Goal: Task Accomplishment & Management: Manage account settings

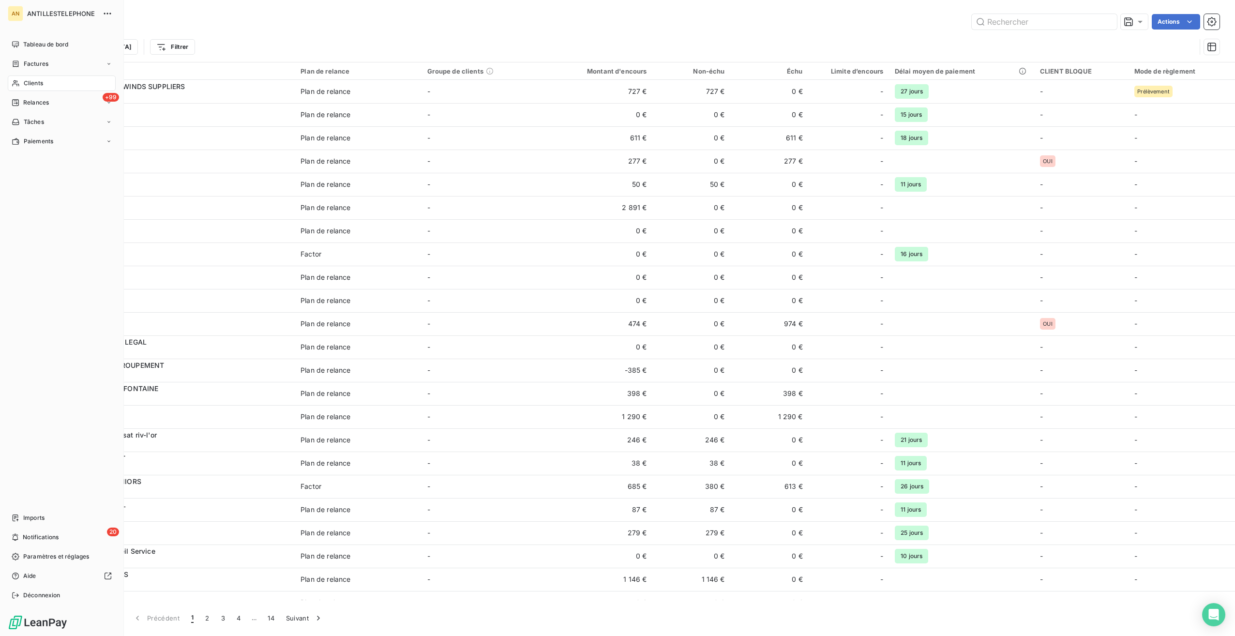
click at [22, 81] on div "Clients" at bounding box center [62, 82] width 108 height 15
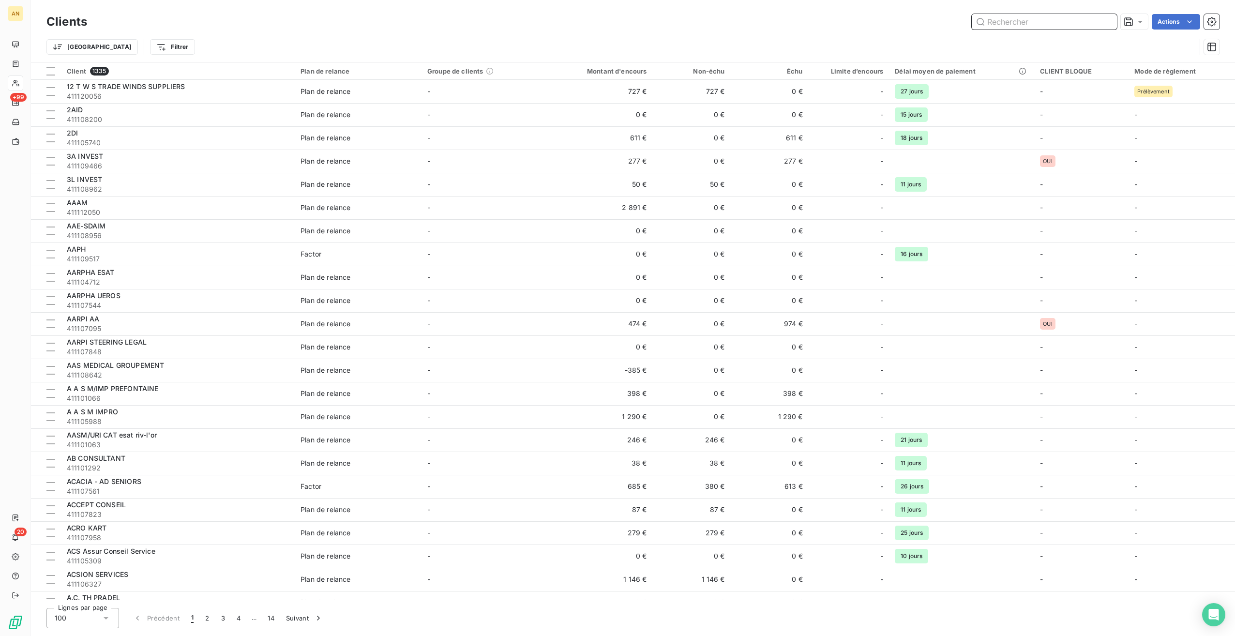
click at [1026, 19] on input "text" at bounding box center [1044, 21] width 145 height 15
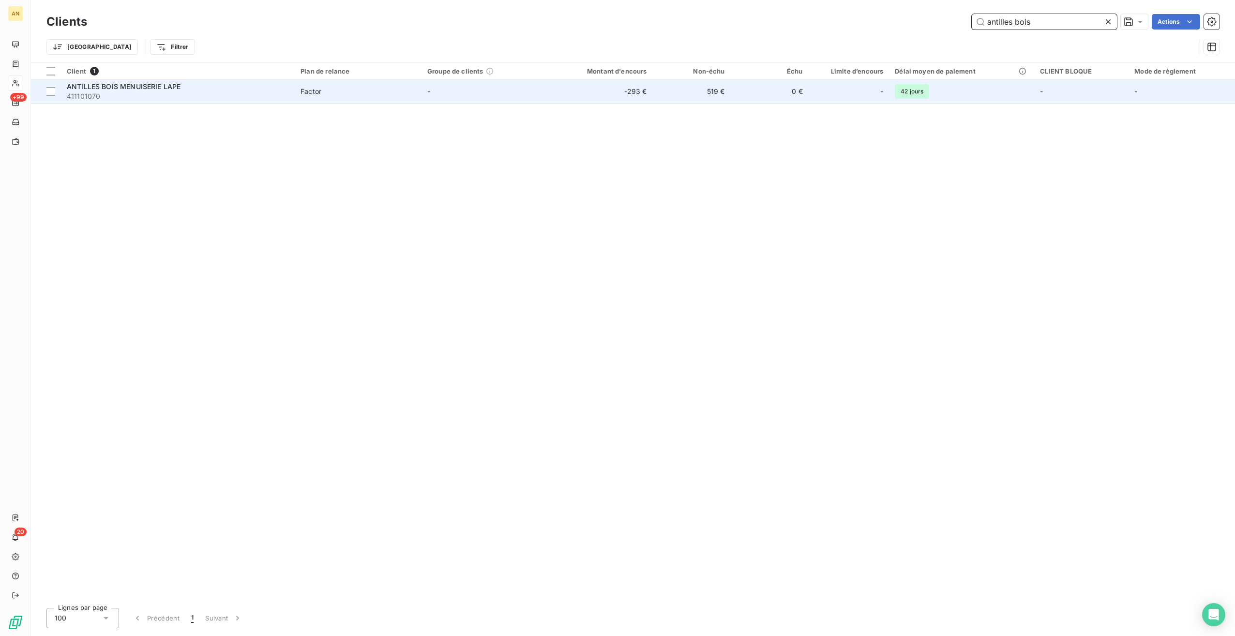
type input "antilles bois"
click at [570, 89] on td "-293 €" at bounding box center [600, 91] width 105 height 23
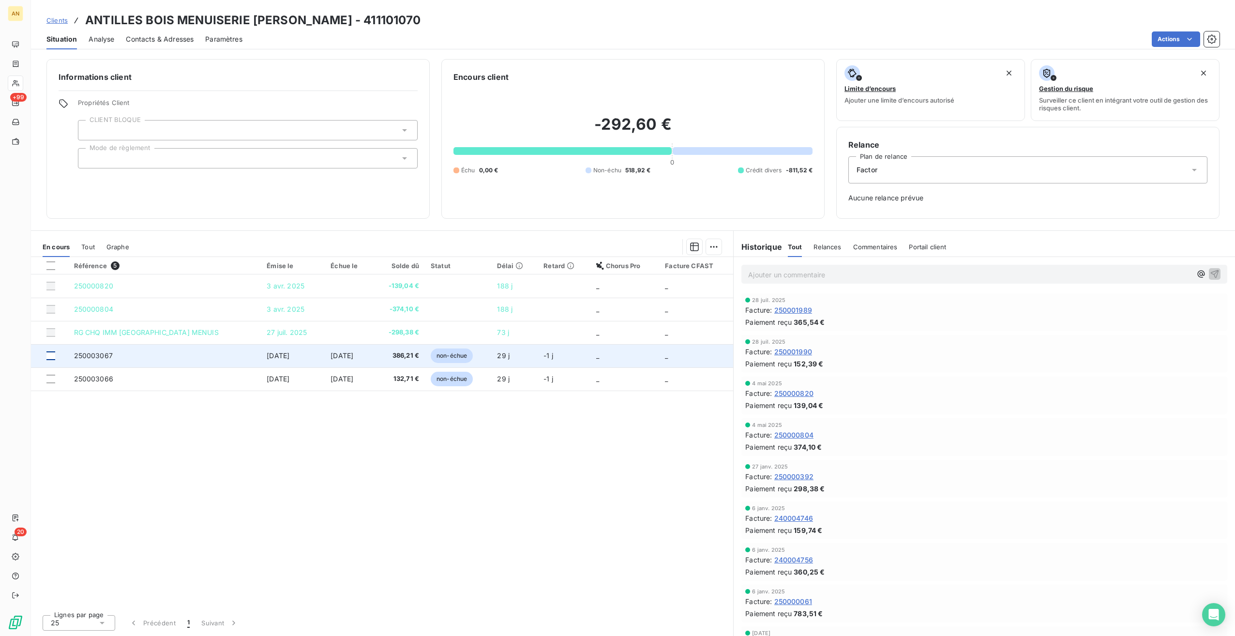
click at [48, 355] on div at bounding box center [50, 355] width 9 height 9
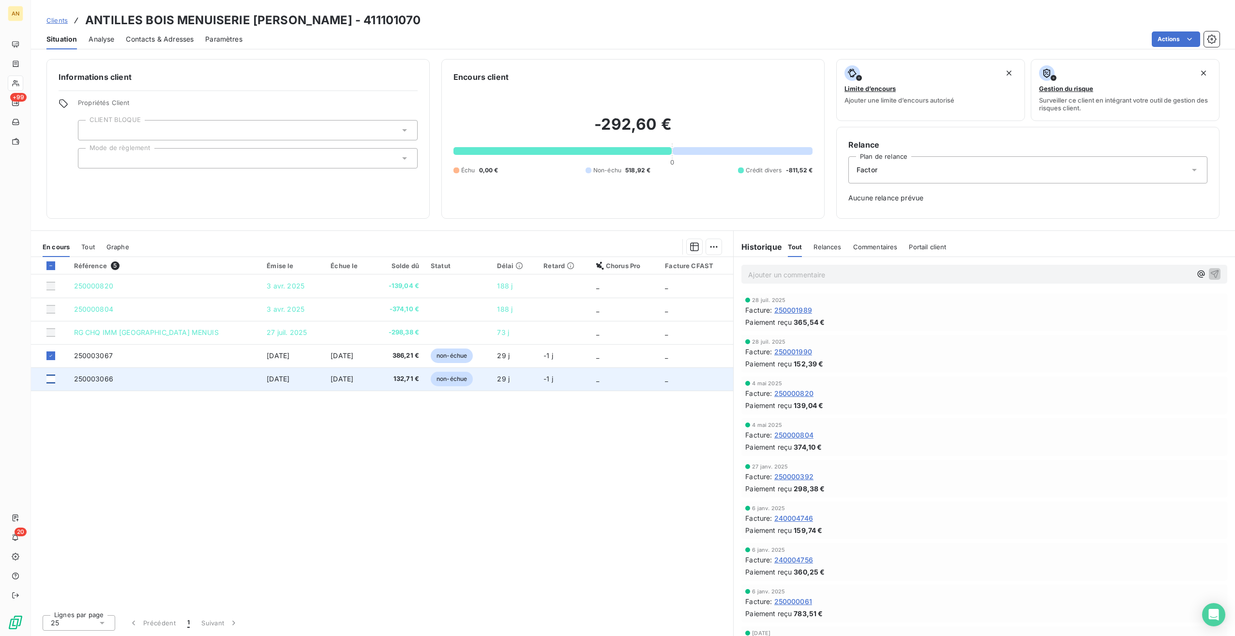
click at [49, 376] on div at bounding box center [50, 379] width 9 height 9
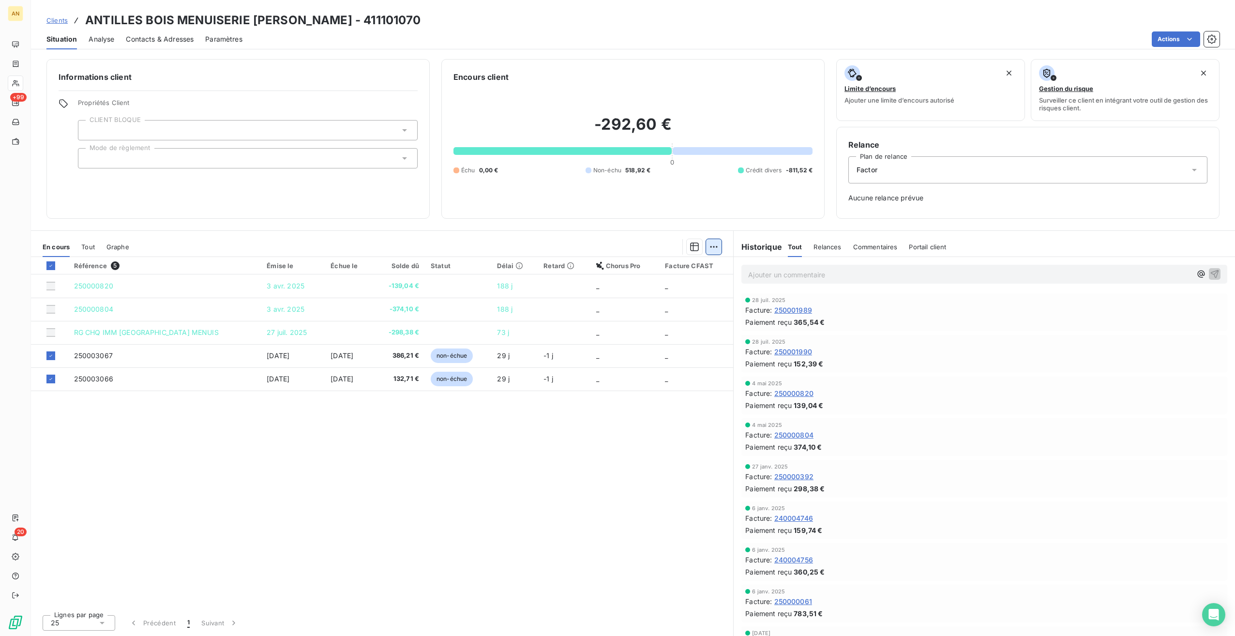
click at [714, 252] on html "AN +99 20 Clients ANTILLES BOIS MENUISERIE [PERSON_NAME] - 411101070 Situation …" at bounding box center [617, 318] width 1235 height 636
click at [650, 282] on div "Ajouter une promesse de paiement (2 factures)" at bounding box center [629, 285] width 176 height 15
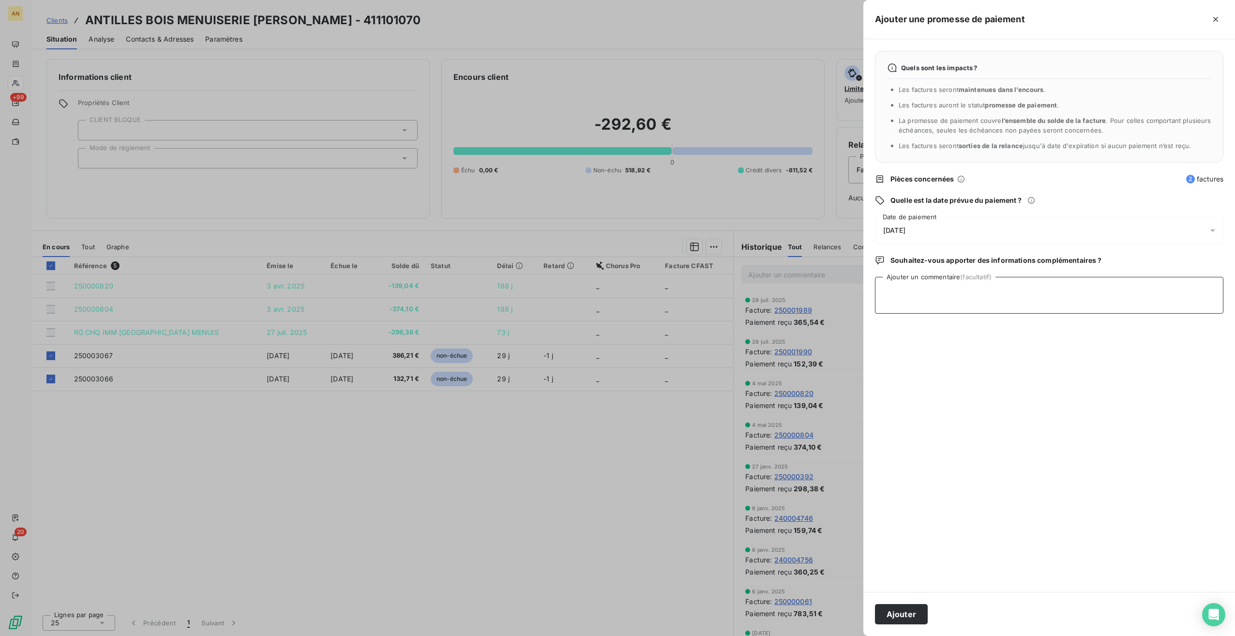
click at [931, 289] on textarea "Ajouter un commentaire (facultatif)" at bounding box center [1049, 295] width 348 height 37
click at [892, 295] on textarea "Ajouter un commentaire (facultatif)" at bounding box center [1049, 295] width 348 height 37
click at [904, 237] on div "[DATE]" at bounding box center [1049, 230] width 348 height 27
click at [1033, 274] on div "octobre 2025 LU MA ME JE VE SA DI 1 2 3 4 5 6 7 8 9 10 11 12 13 14 15 16 17 18 …" at bounding box center [960, 335] width 149 height 161
click at [1021, 274] on icon "Go to next month" at bounding box center [1019, 272] width 8 height 8
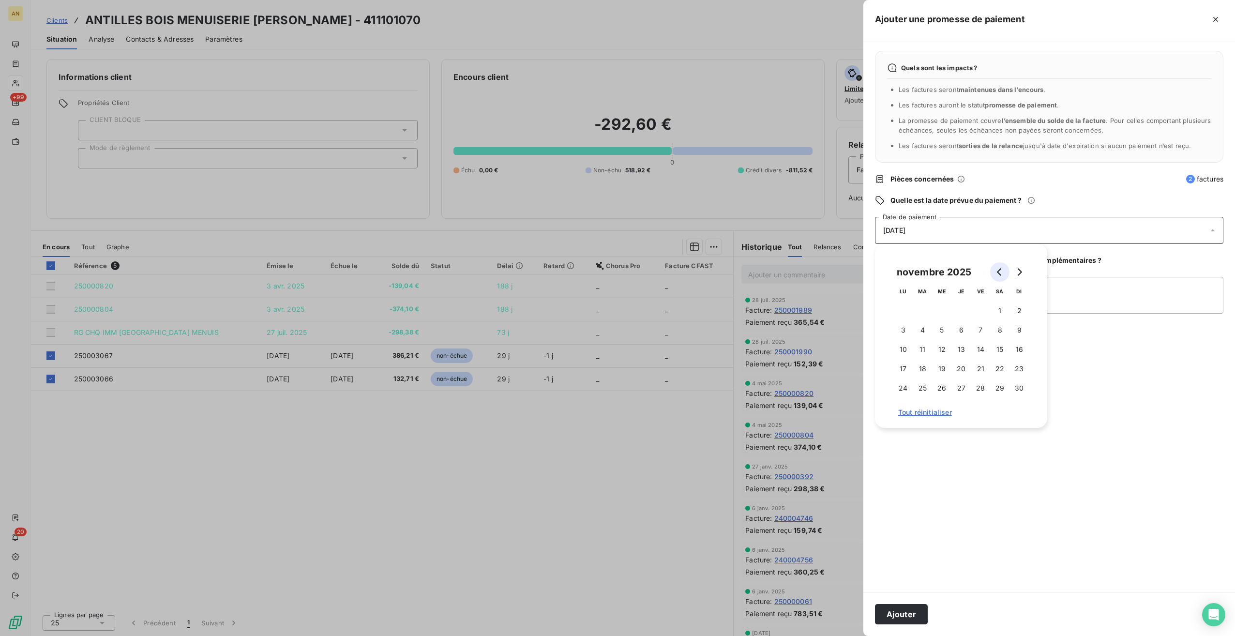
click at [997, 270] on icon "Go to previous month" at bounding box center [1000, 272] width 8 height 8
click at [927, 368] on button "21" at bounding box center [922, 368] width 19 height 19
click at [913, 623] on button "Ajouter" at bounding box center [901, 614] width 53 height 20
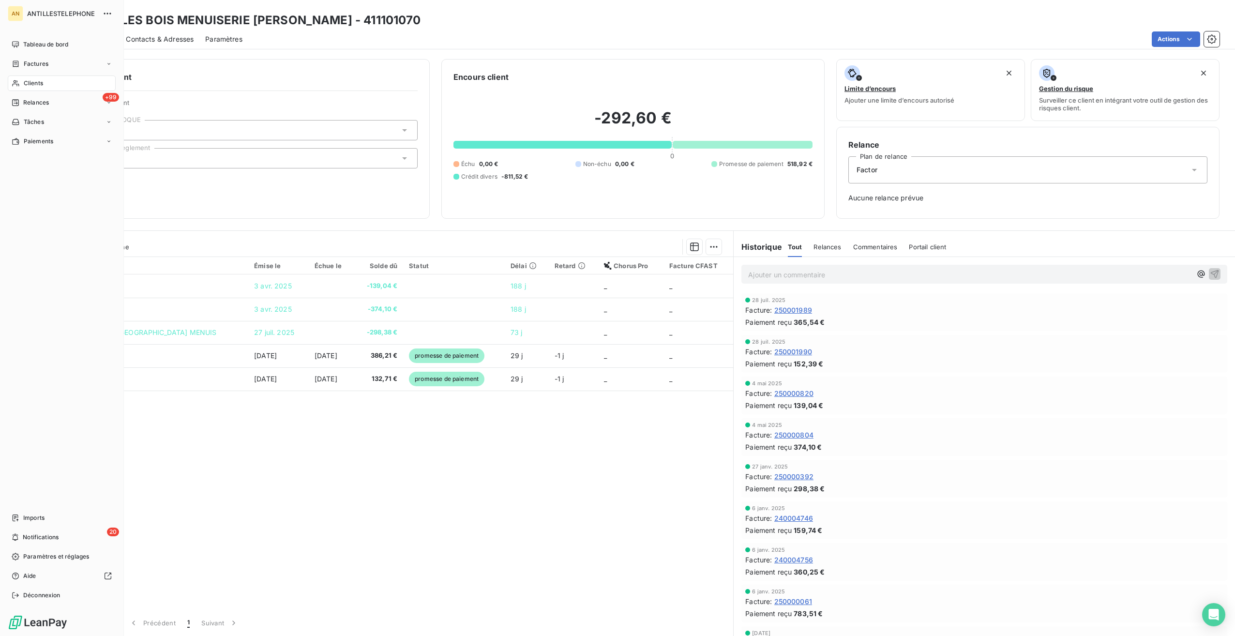
click at [30, 88] on div "Clients" at bounding box center [62, 82] width 108 height 15
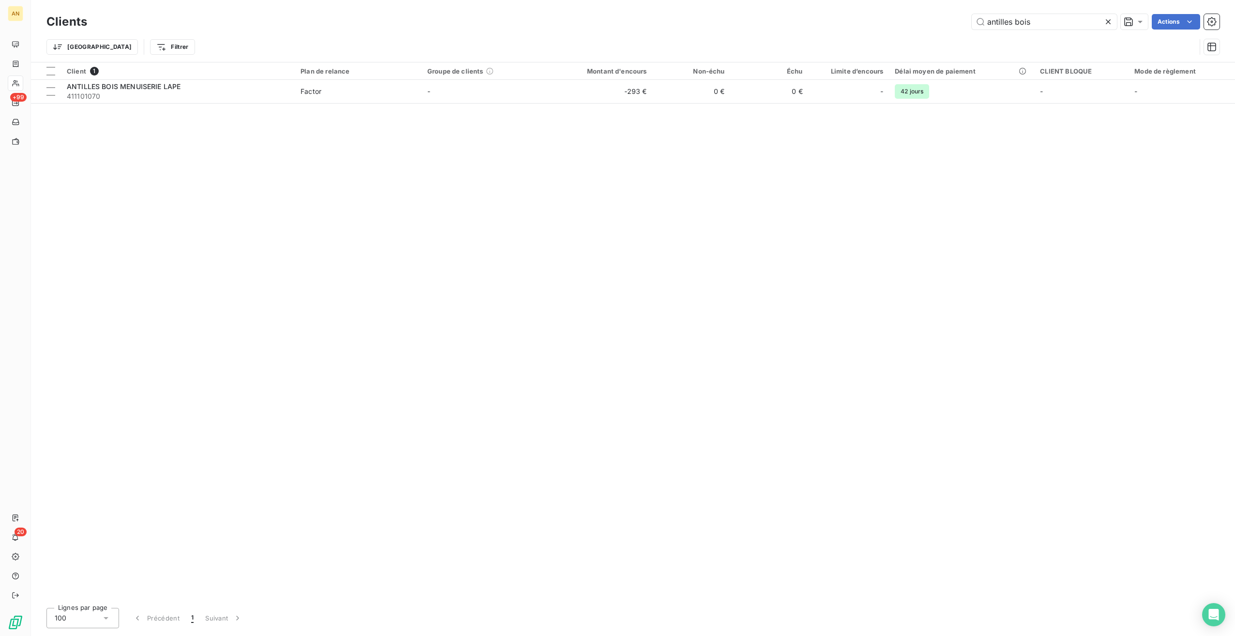
drag, startPoint x: 944, startPoint y: 18, endPoint x: 877, endPoint y: 16, distance: 66.8
click at [878, 18] on div "antilles bois Actions" at bounding box center [659, 21] width 1121 height 15
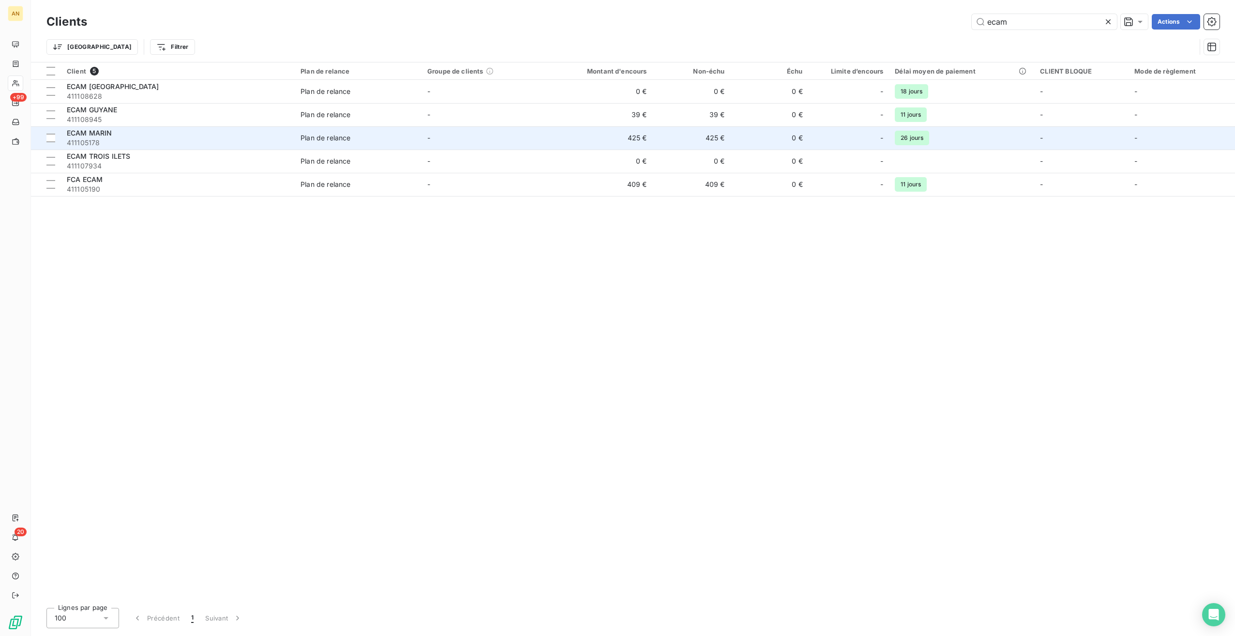
type input "ecam"
click at [827, 138] on div "-" at bounding box center [848, 137] width 69 height 15
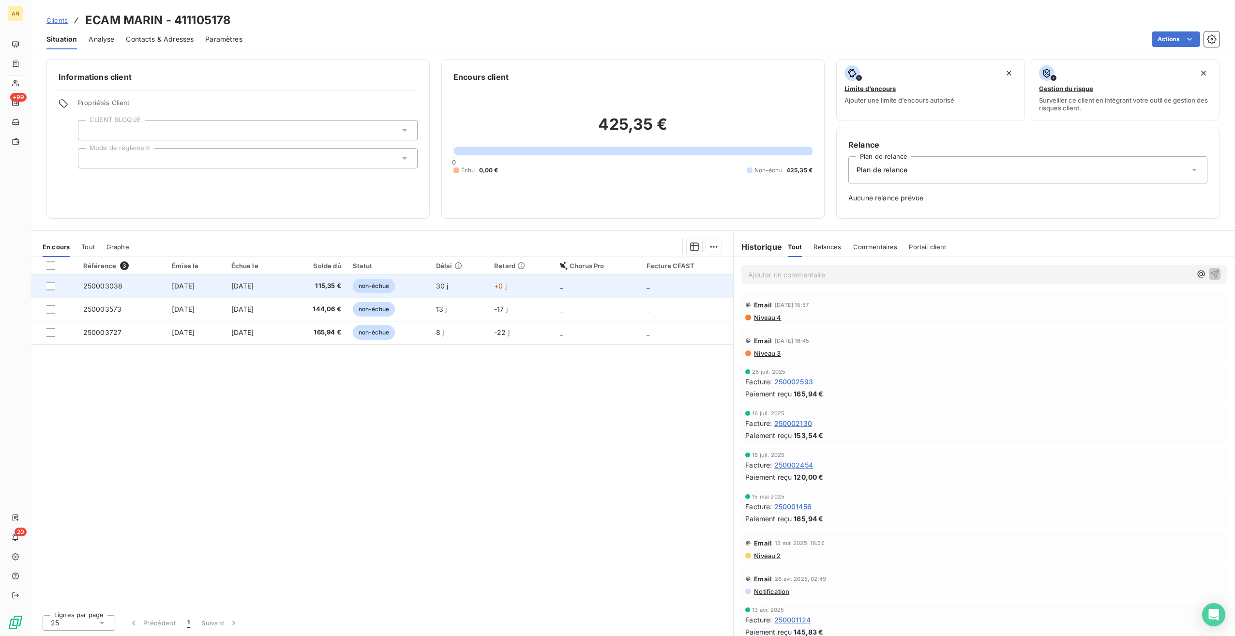
click at [341, 284] on span "115,35 €" at bounding box center [316, 286] width 50 height 10
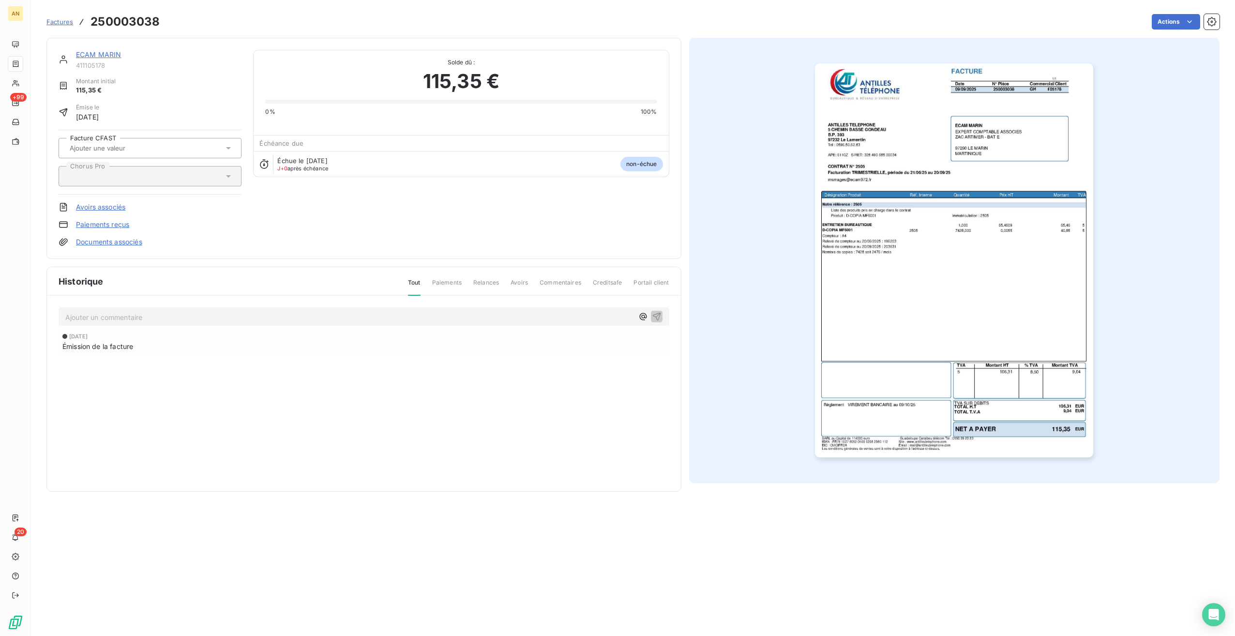
click at [1079, 358] on img "button" at bounding box center [954, 260] width 278 height 394
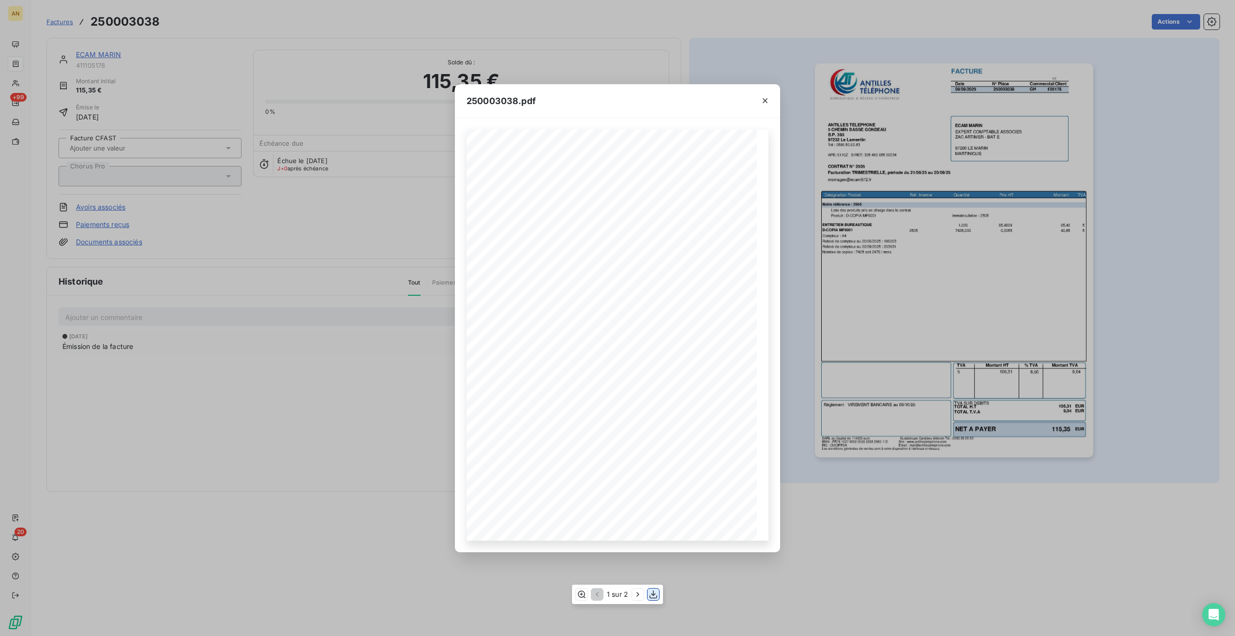
click at [657, 593] on icon "button" at bounding box center [653, 594] width 10 height 10
click at [765, 99] on icon "button" at bounding box center [765, 101] width 10 height 10
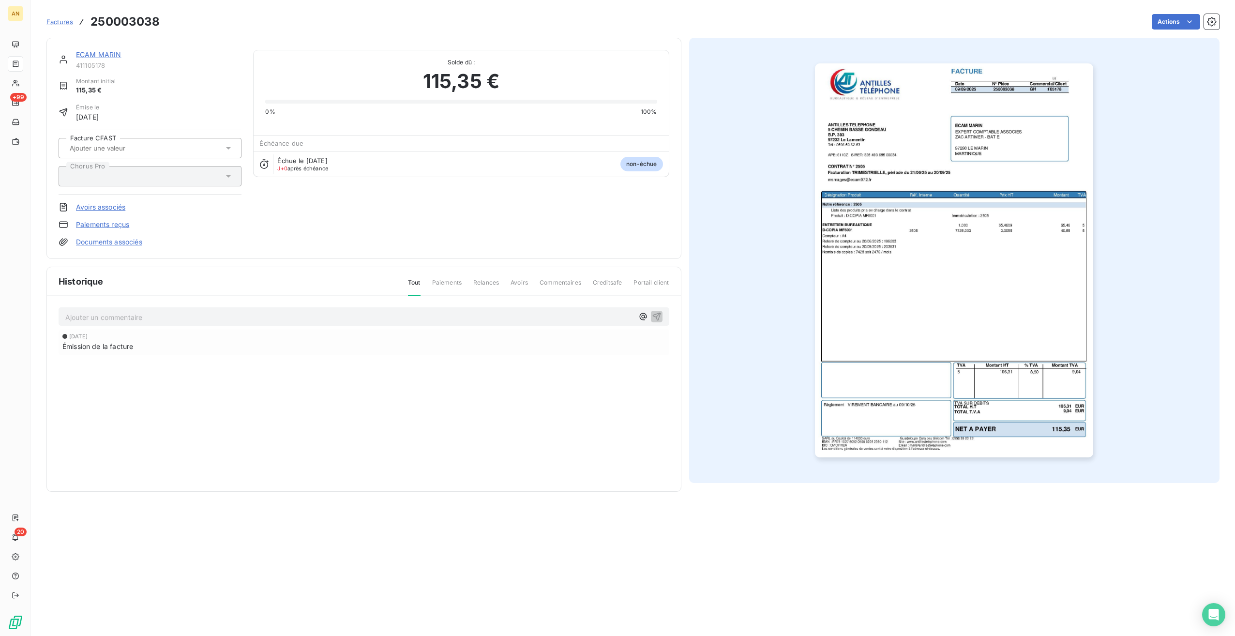
click at [84, 225] on link "Paiements reçus" at bounding box center [102, 225] width 53 height 10
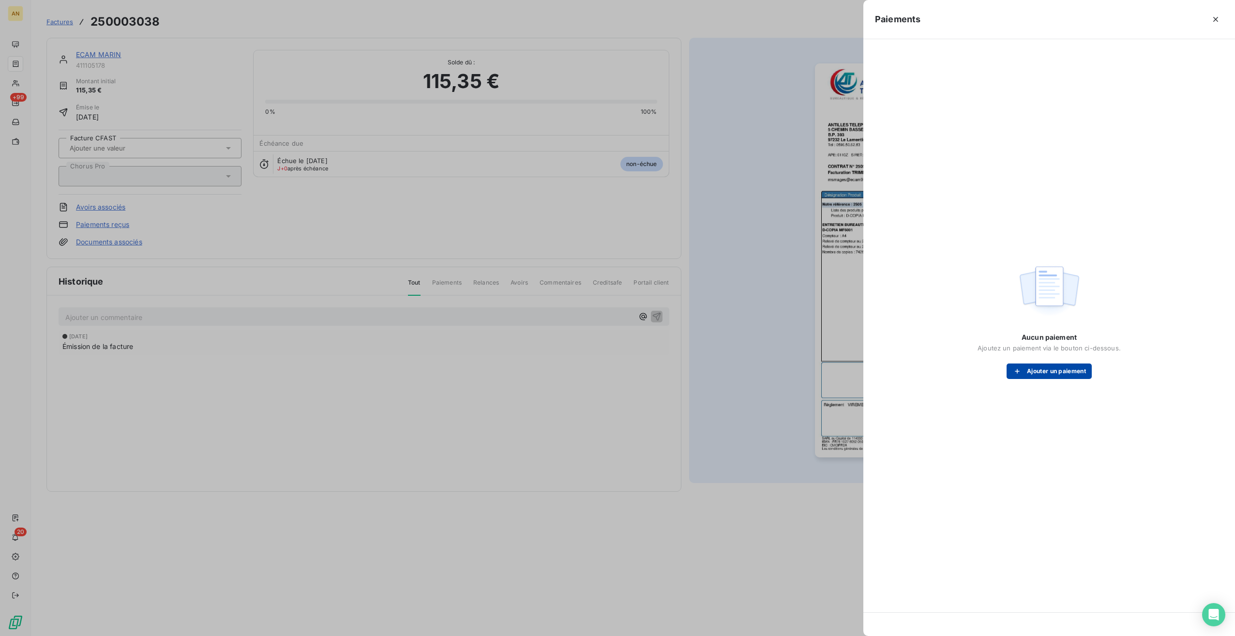
click at [1037, 372] on button "Ajouter un paiement" at bounding box center [1048, 370] width 85 height 15
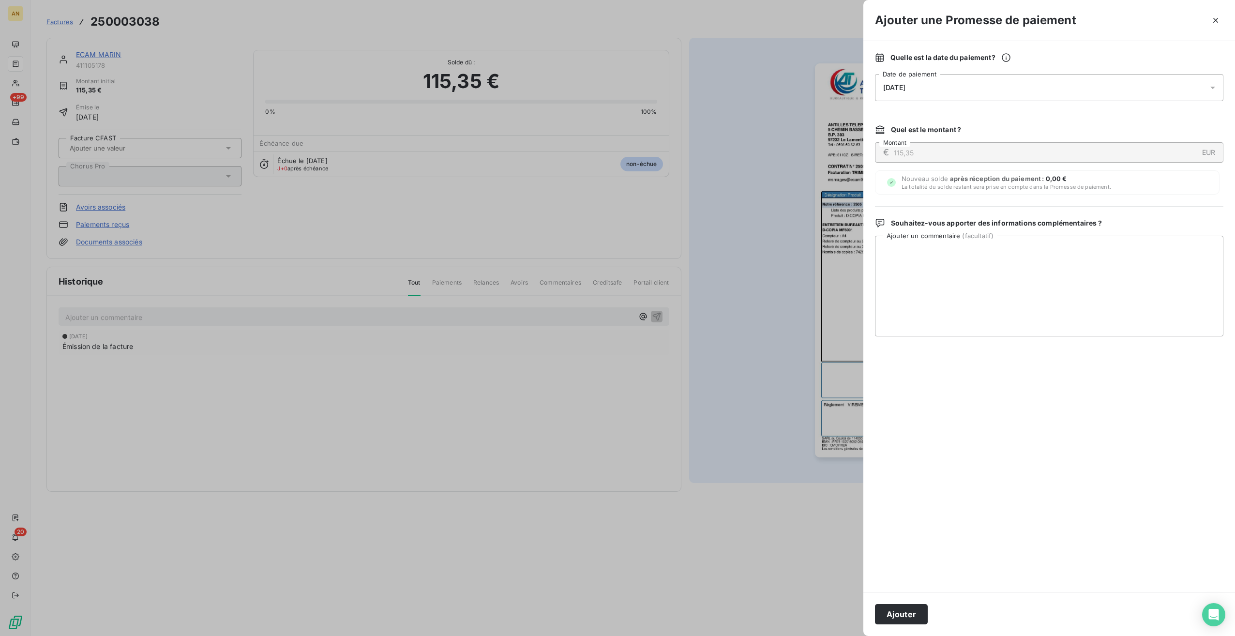
click at [905, 91] on span "[DATE]" at bounding box center [894, 88] width 22 height 8
click at [923, 225] on button "21" at bounding box center [922, 225] width 19 height 19
click at [893, 615] on button "Ajouter" at bounding box center [901, 614] width 53 height 20
